Goal: Information Seeking & Learning: Learn about a topic

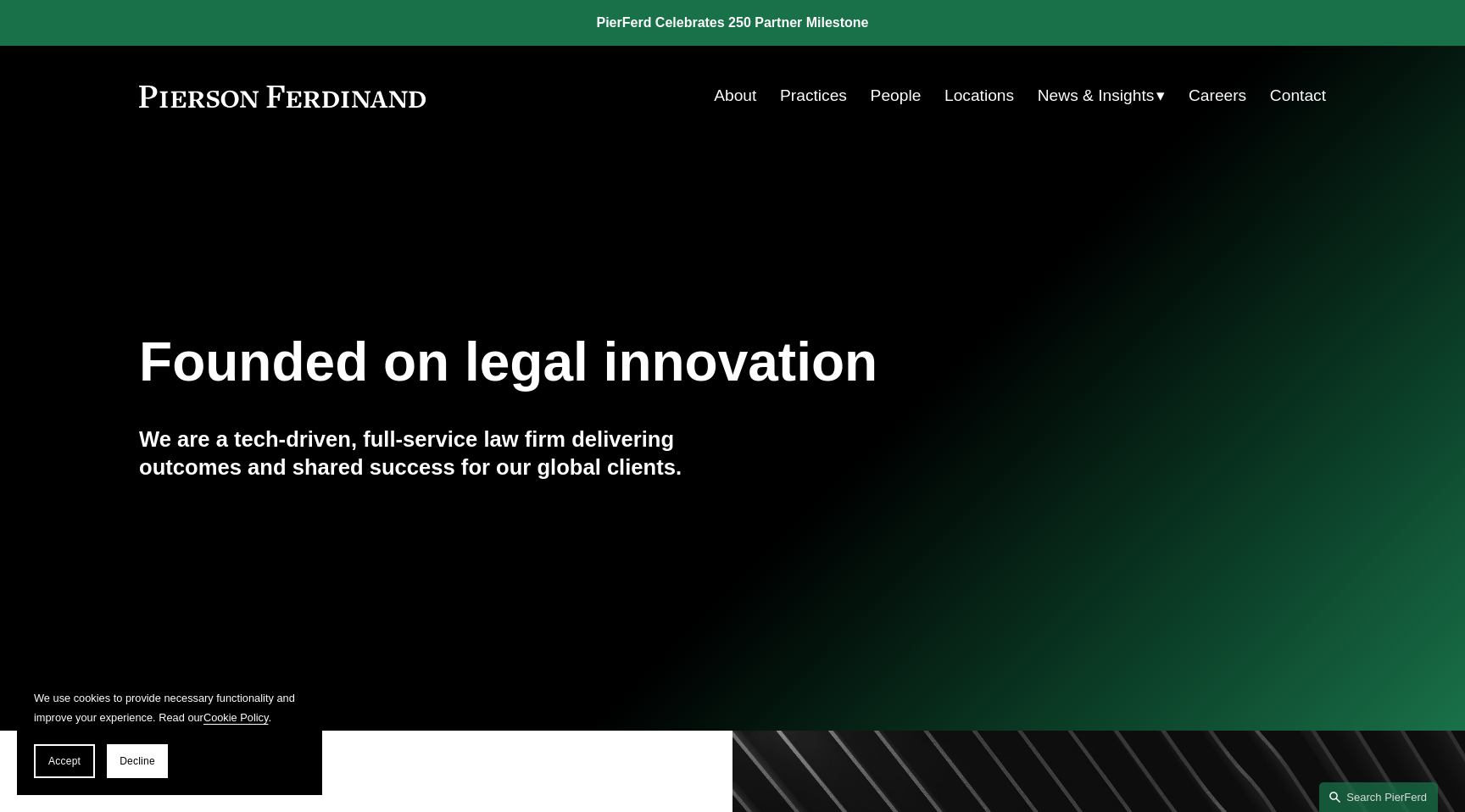
click at [894, 102] on link "People" at bounding box center [896, 96] width 51 height 32
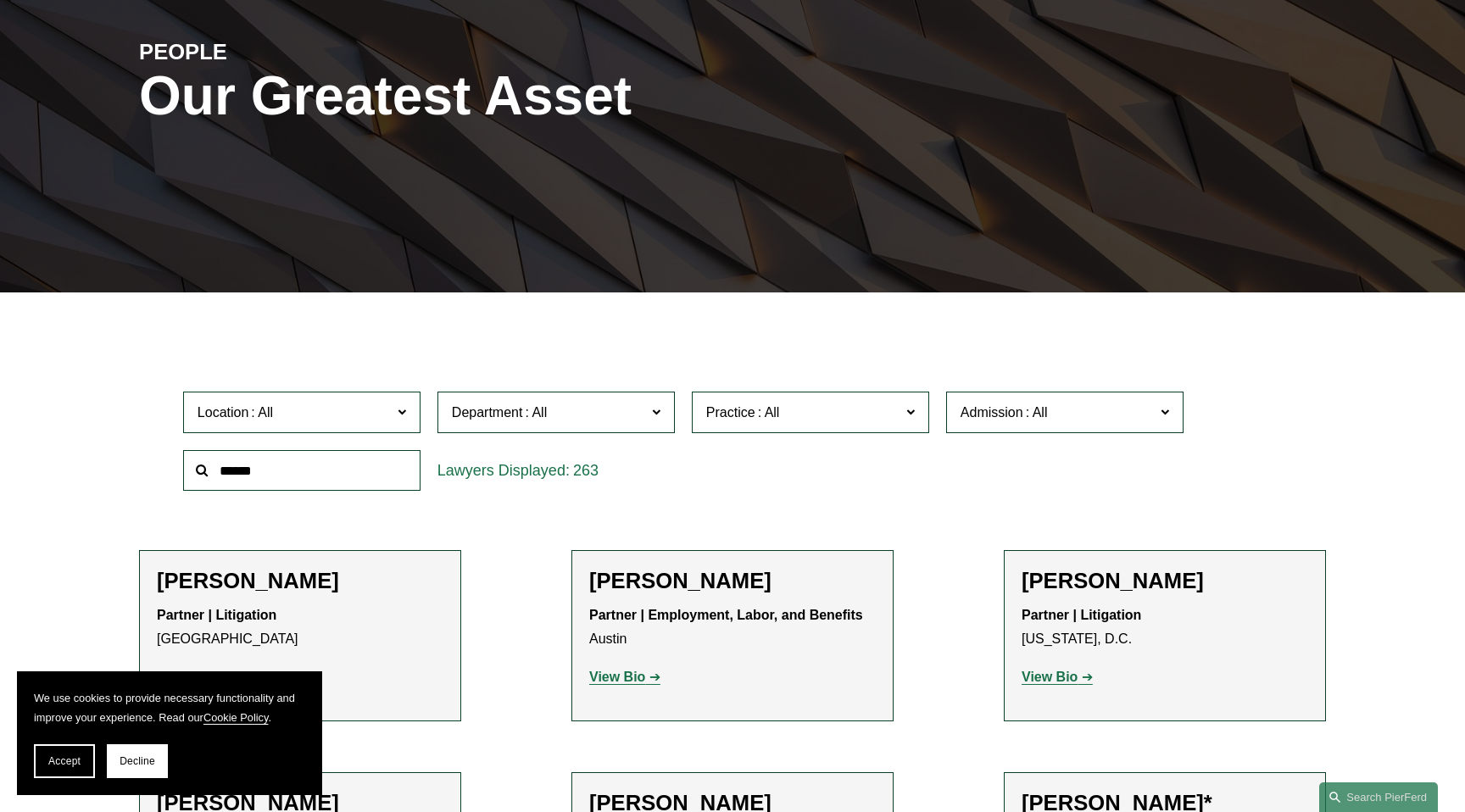
scroll to position [207, 0]
click at [343, 467] on input "text" at bounding box center [301, 470] width 237 height 42
type input "********"
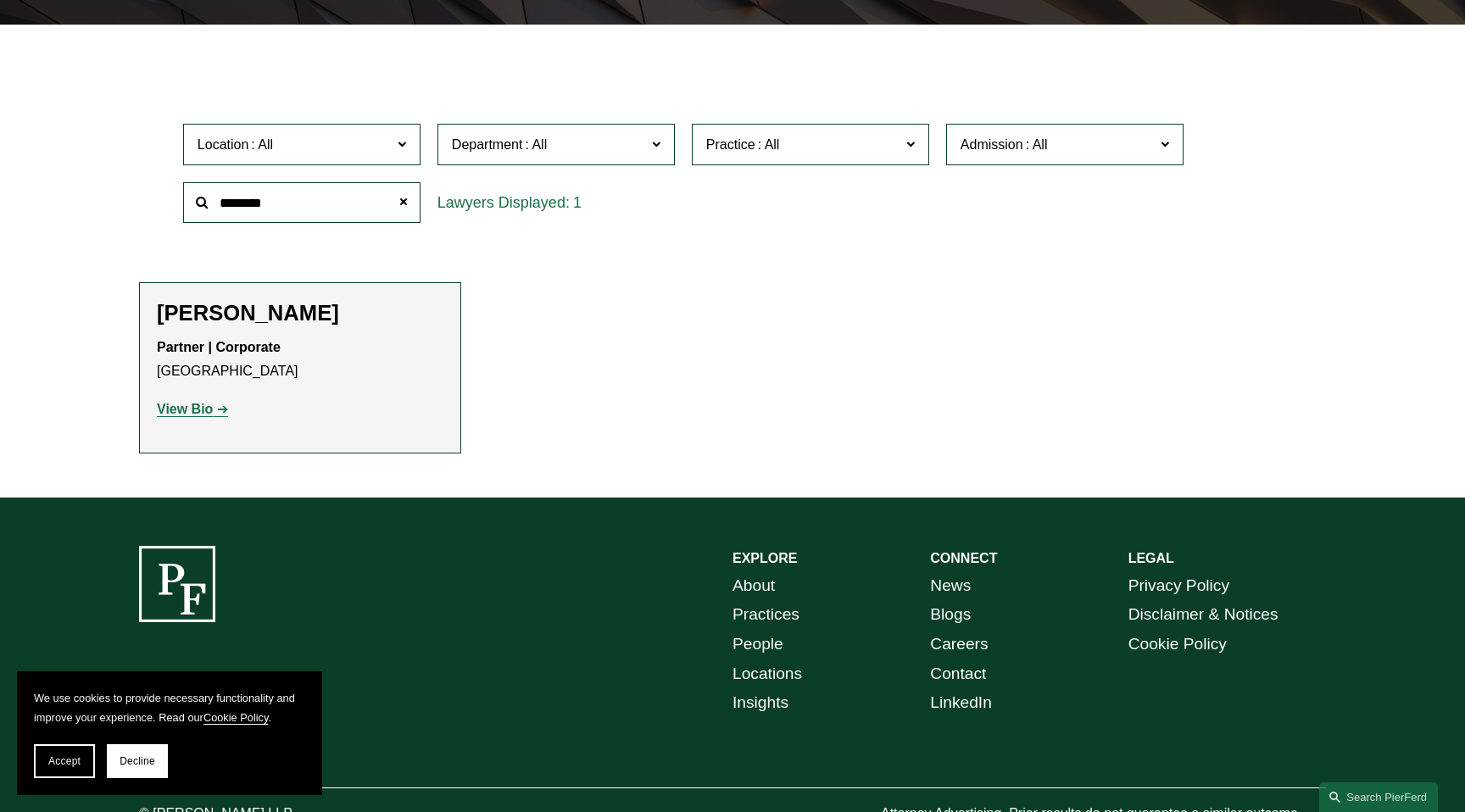
scroll to position [537, 0]
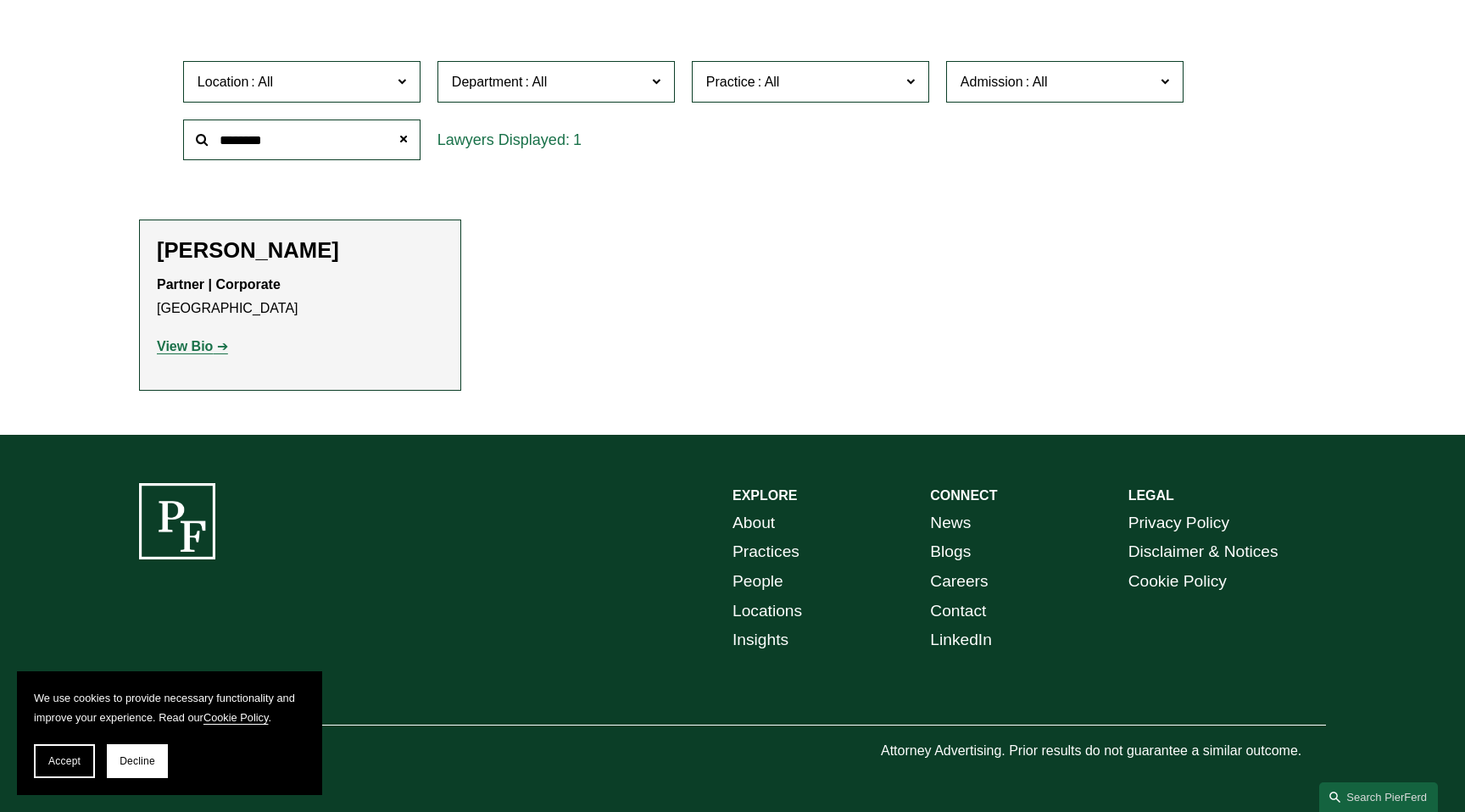
click at [182, 346] on strong "View Bio" at bounding box center [185, 346] width 56 height 14
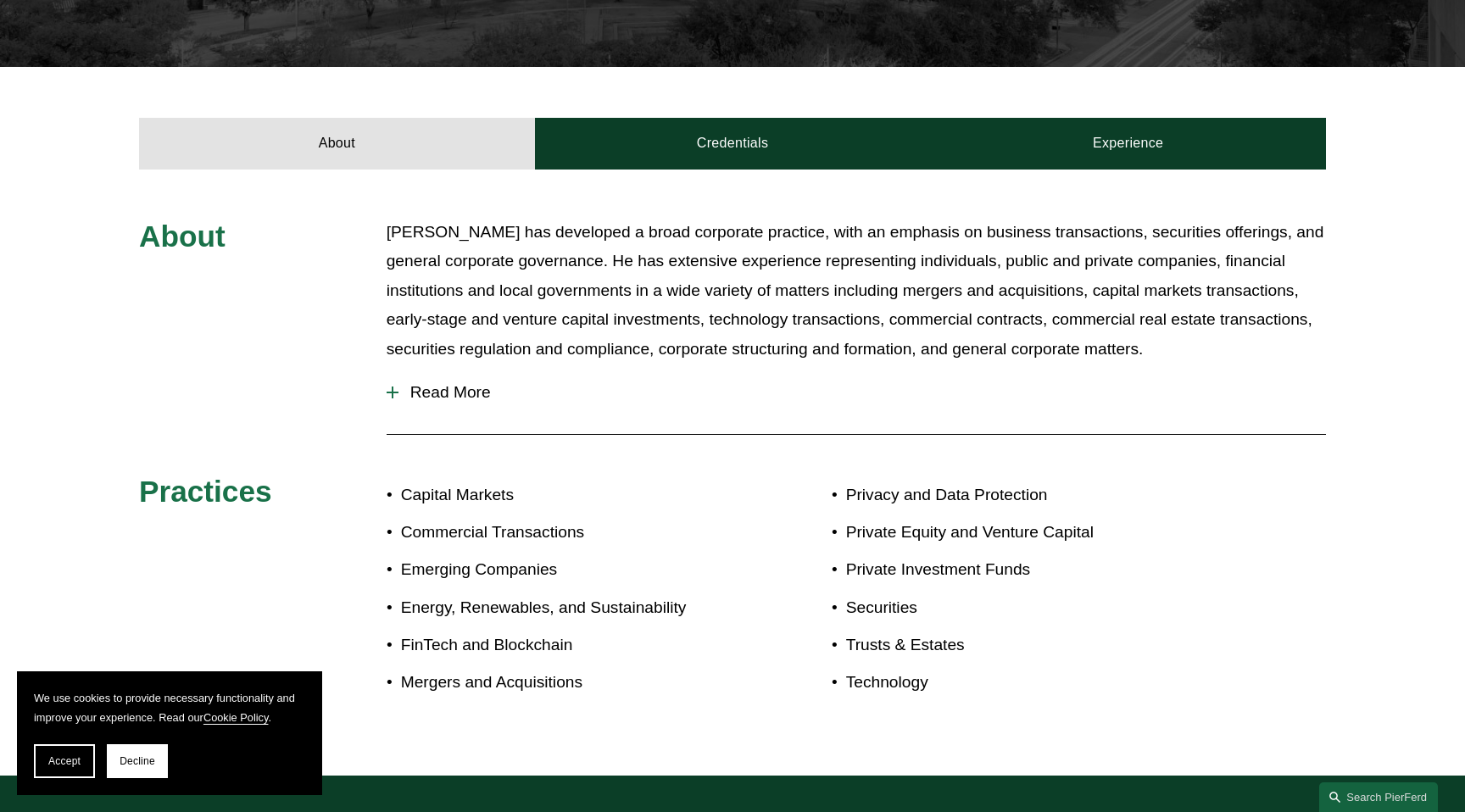
scroll to position [561, 0]
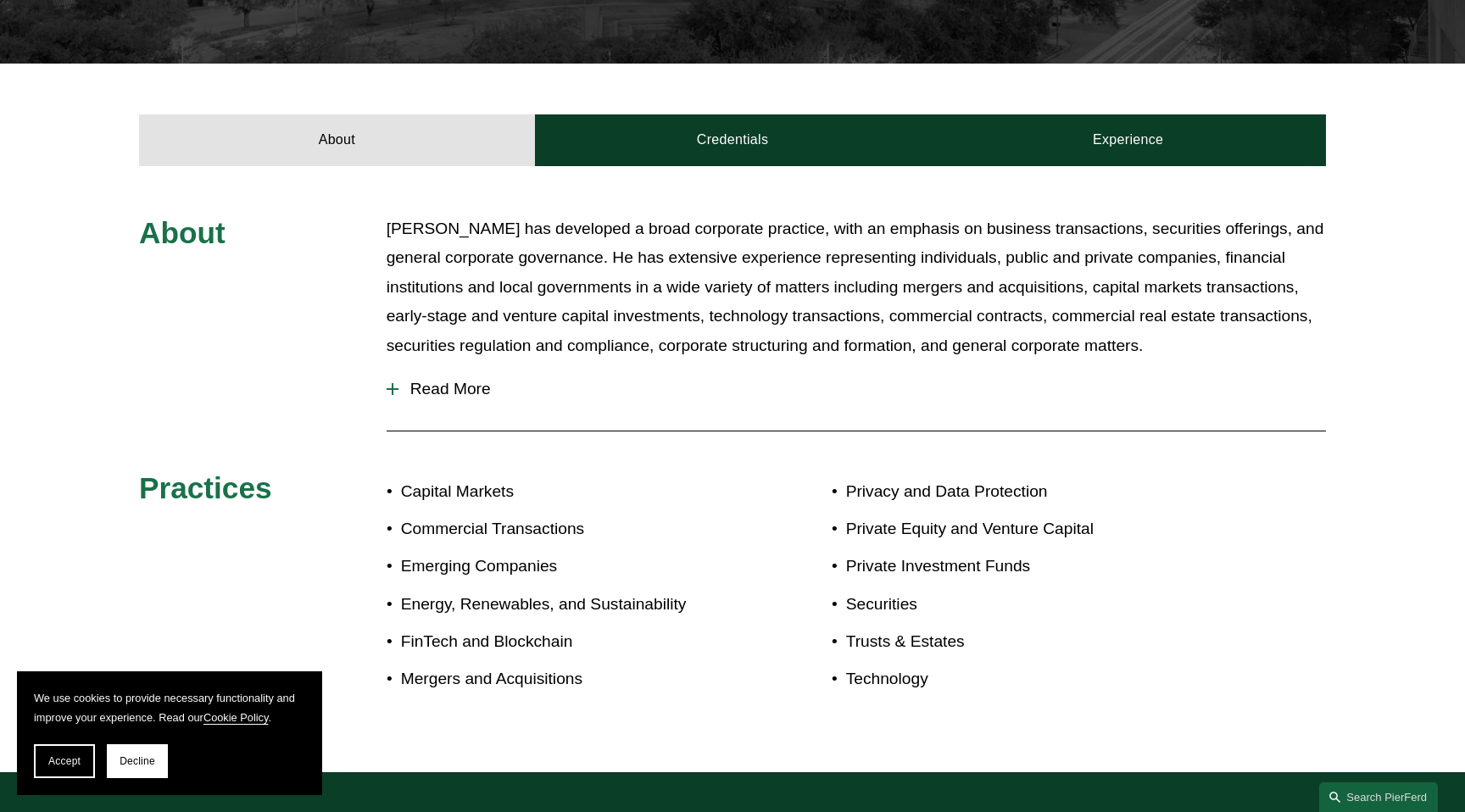
click at [459, 391] on span "Read More" at bounding box center [863, 389] width 928 height 19
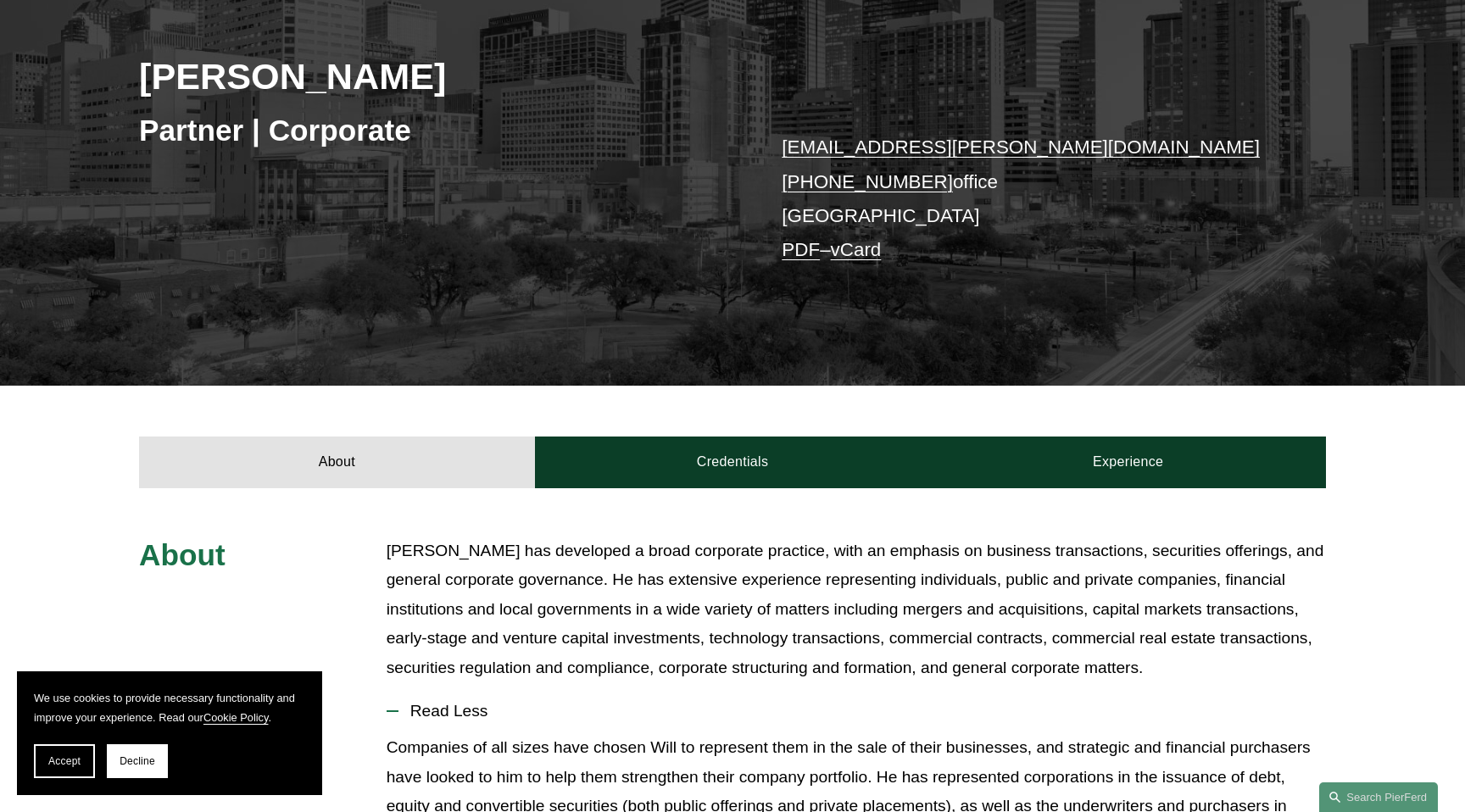
scroll to position [242, 0]
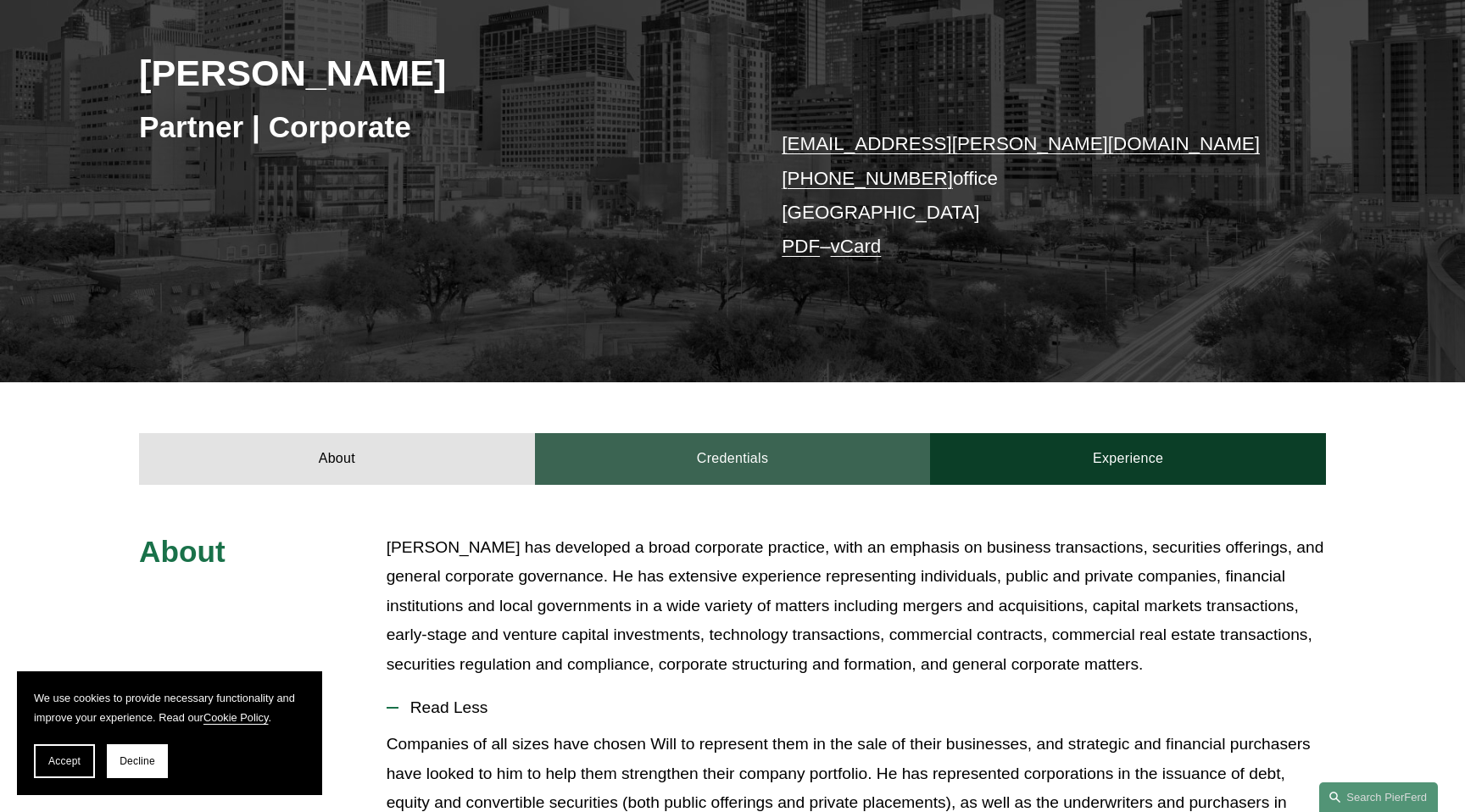
click at [740, 449] on link "Credentials" at bounding box center [733, 458] width 396 height 51
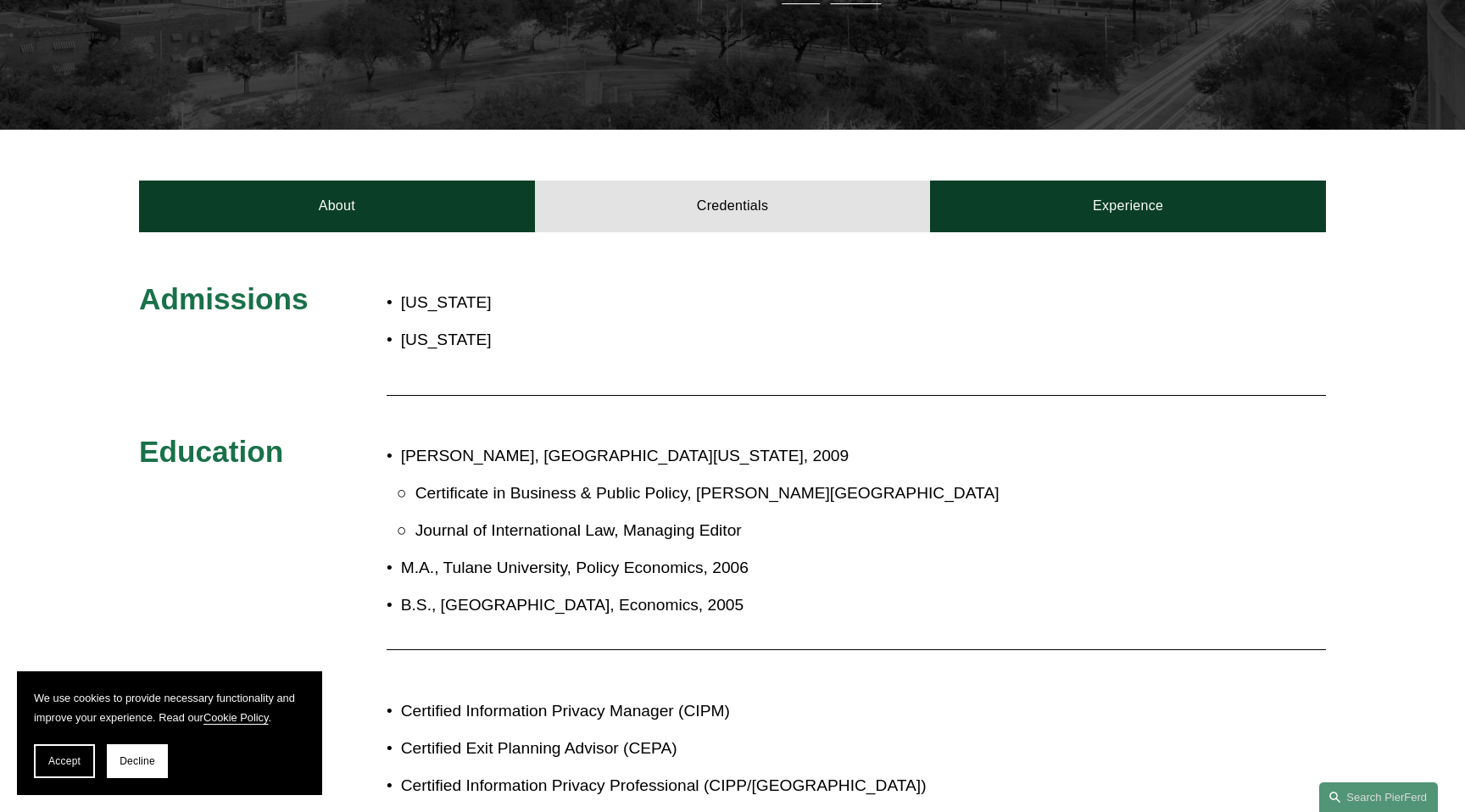
scroll to position [499, 0]
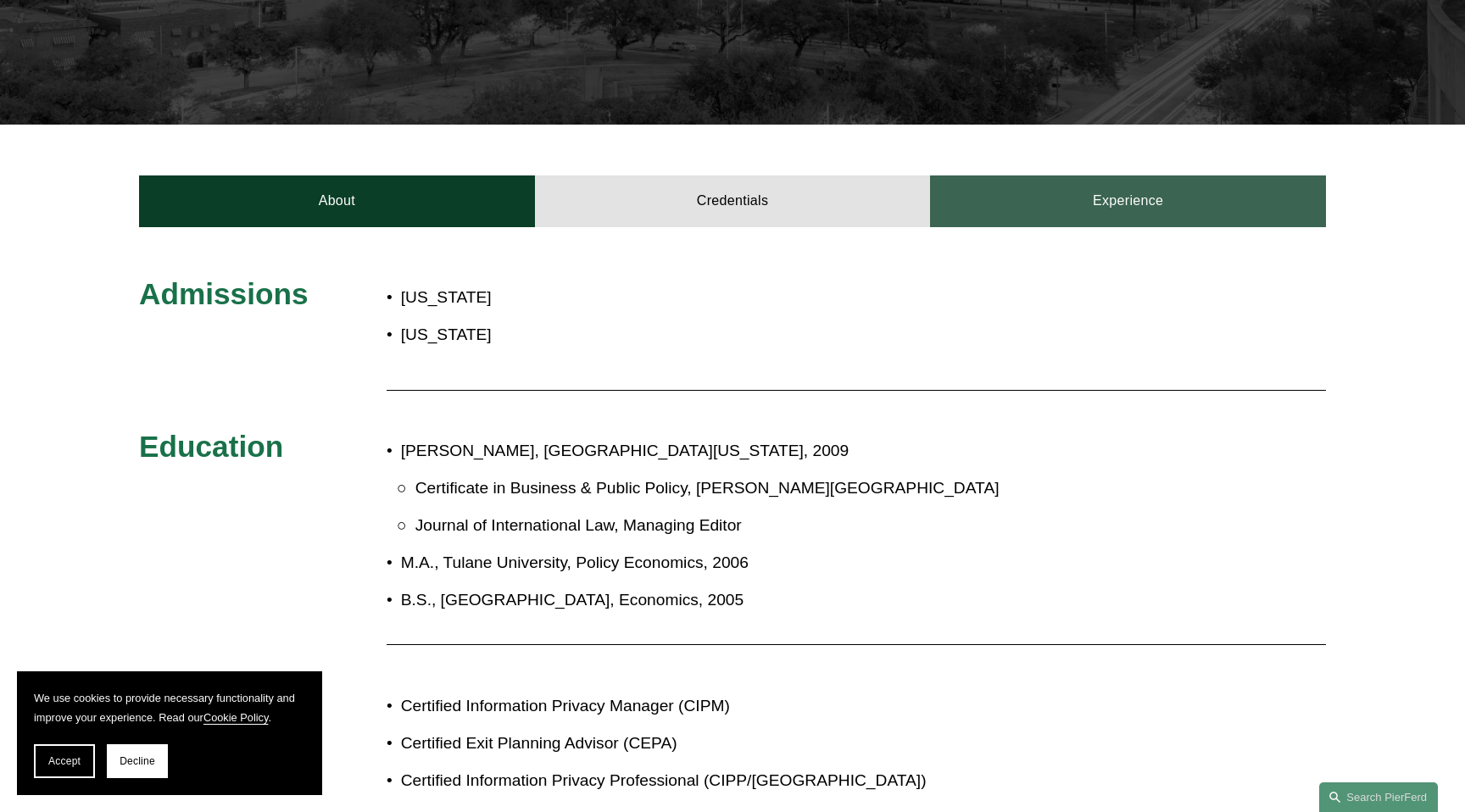
click at [1120, 206] on link "Experience" at bounding box center [1128, 201] width 396 height 51
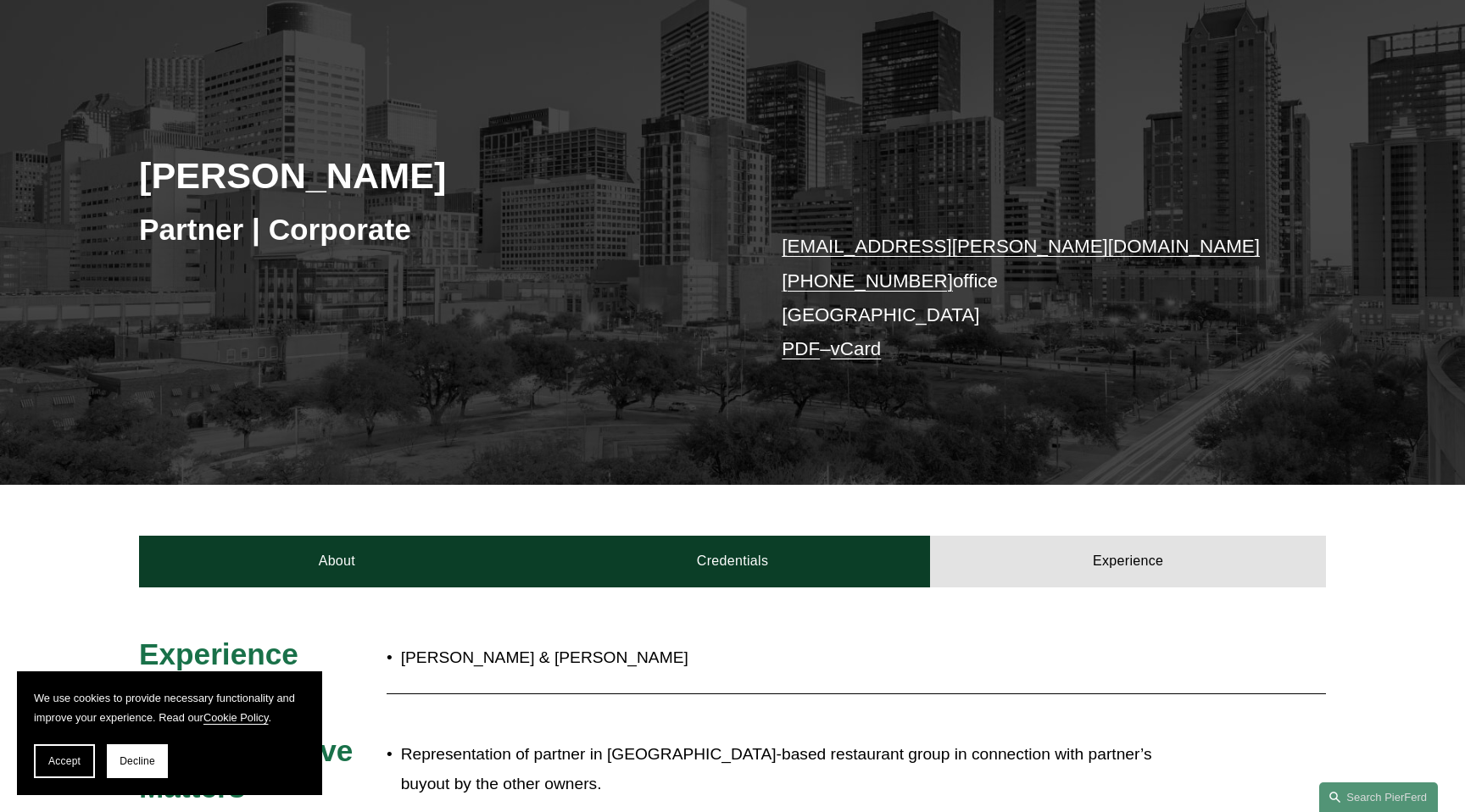
scroll to position [0, 0]
